Goal: Information Seeking & Learning: Learn about a topic

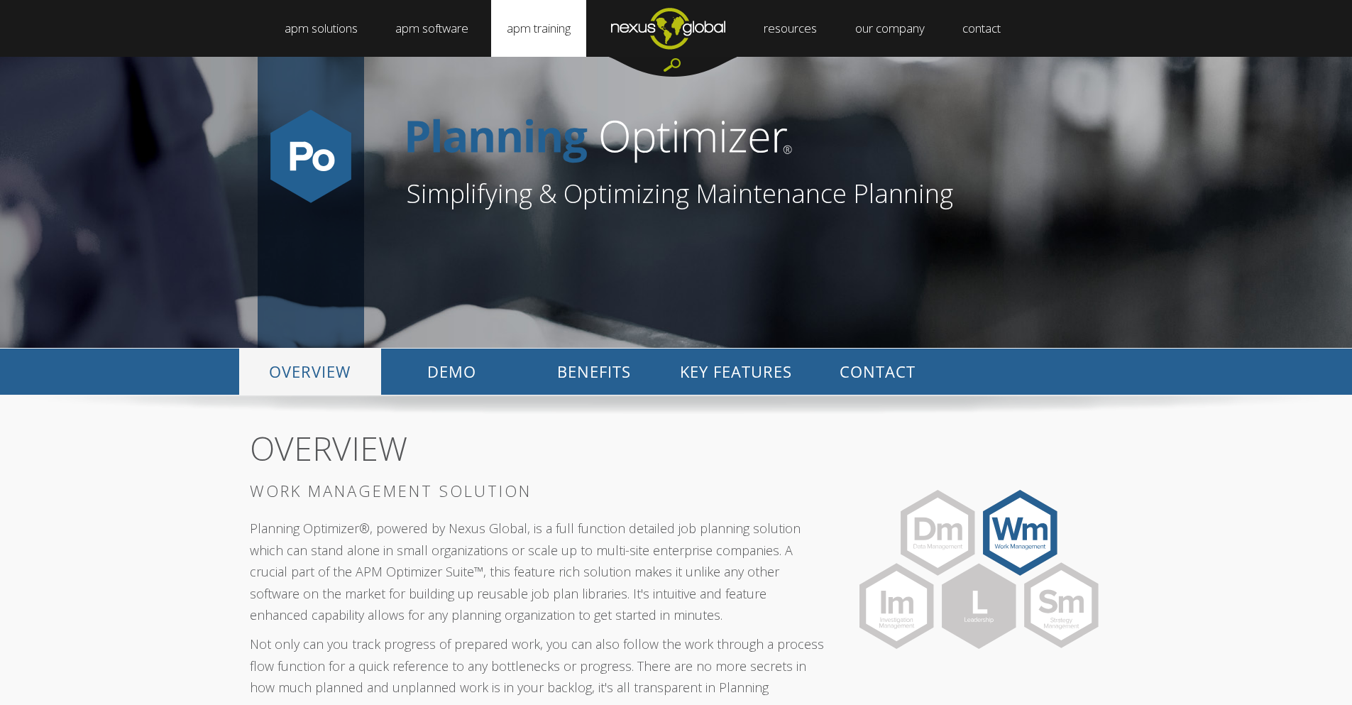
click at [550, 35] on link "apm training" at bounding box center [538, 28] width 95 height 57
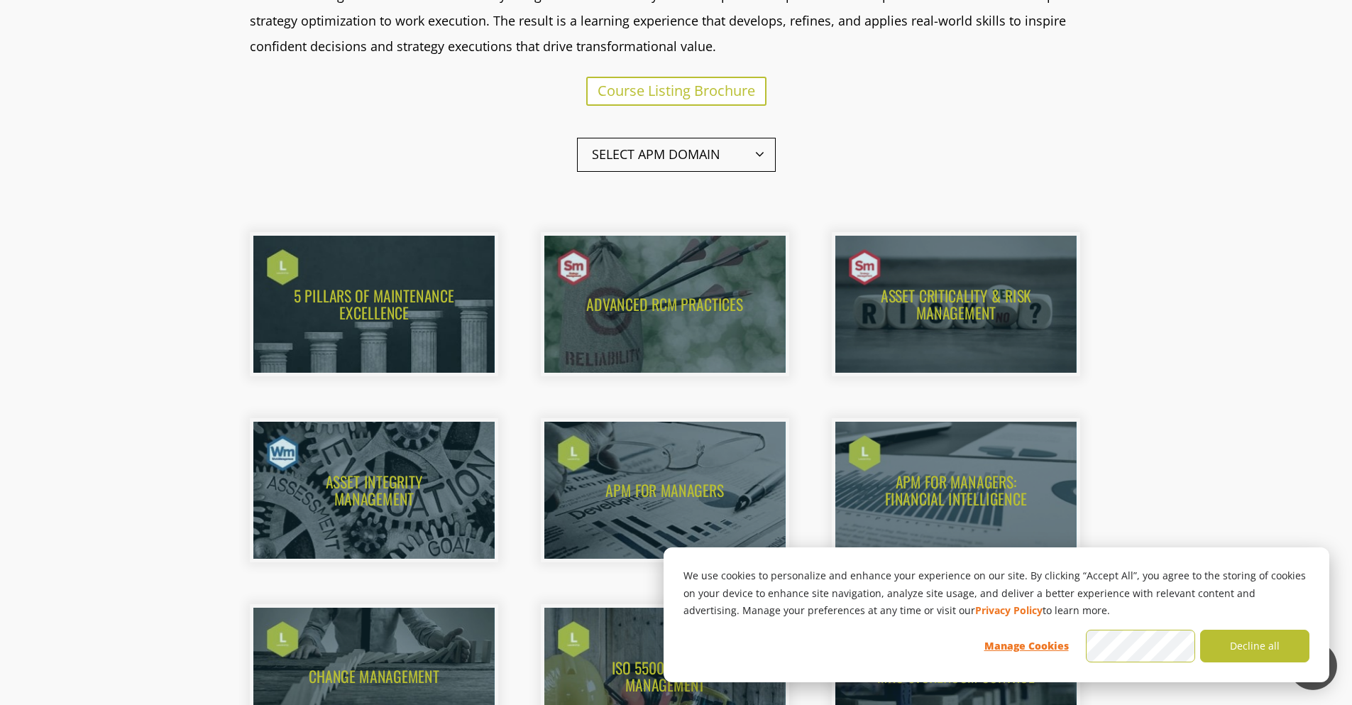
scroll to position [591, 0]
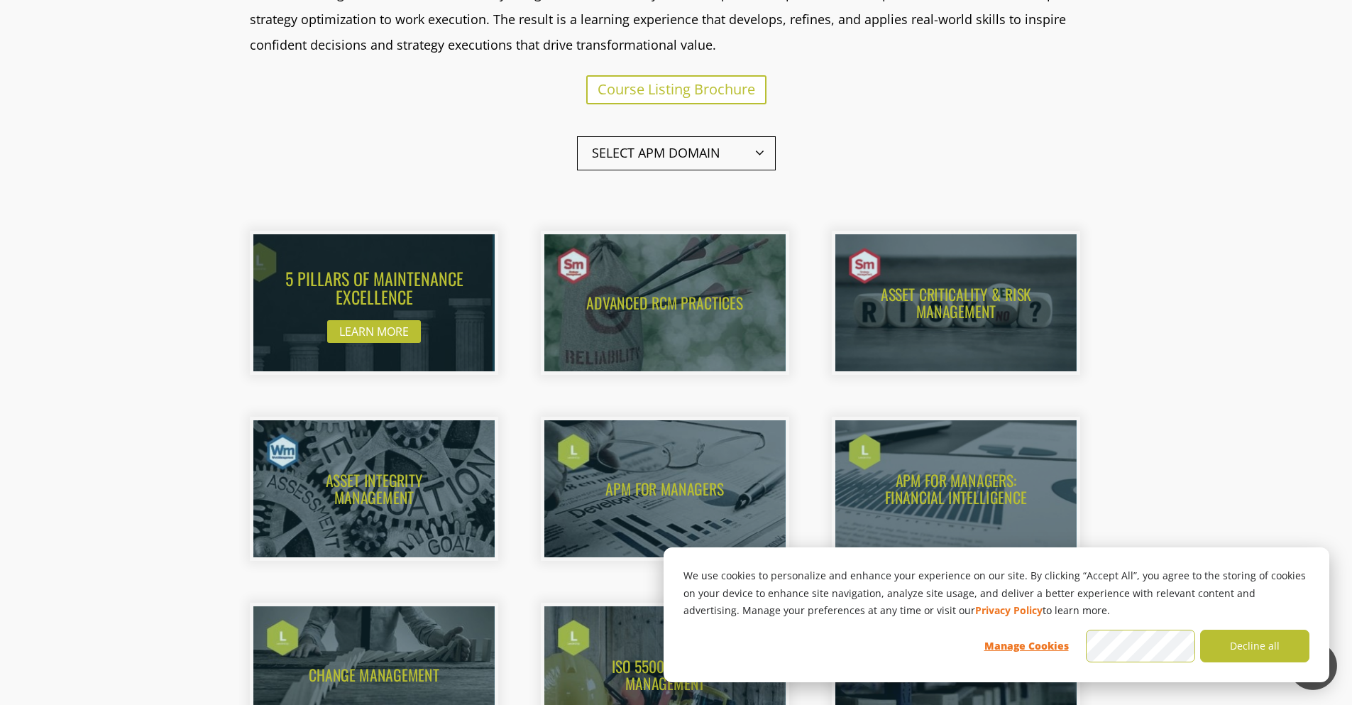
click at [431, 312] on img at bounding box center [359, 302] width 265 height 151
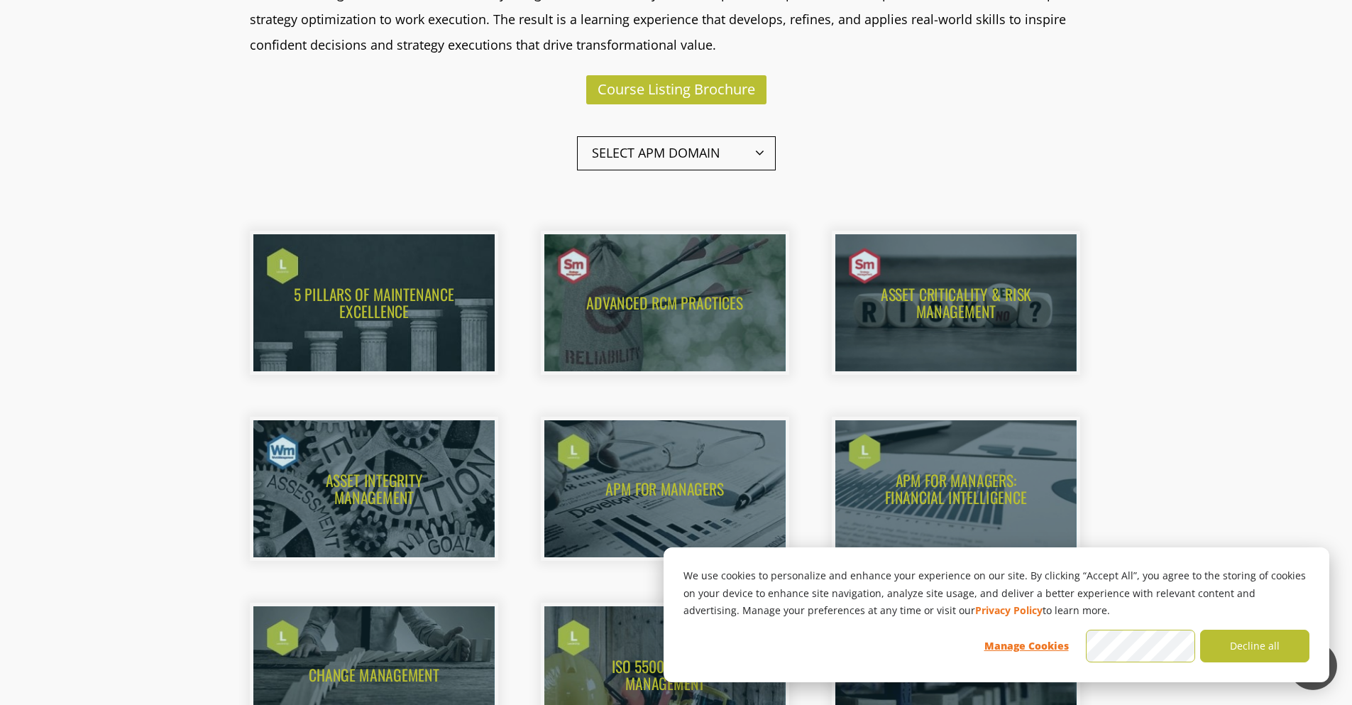
scroll to position [0, 0]
